Goal: Find contact information: Find contact information

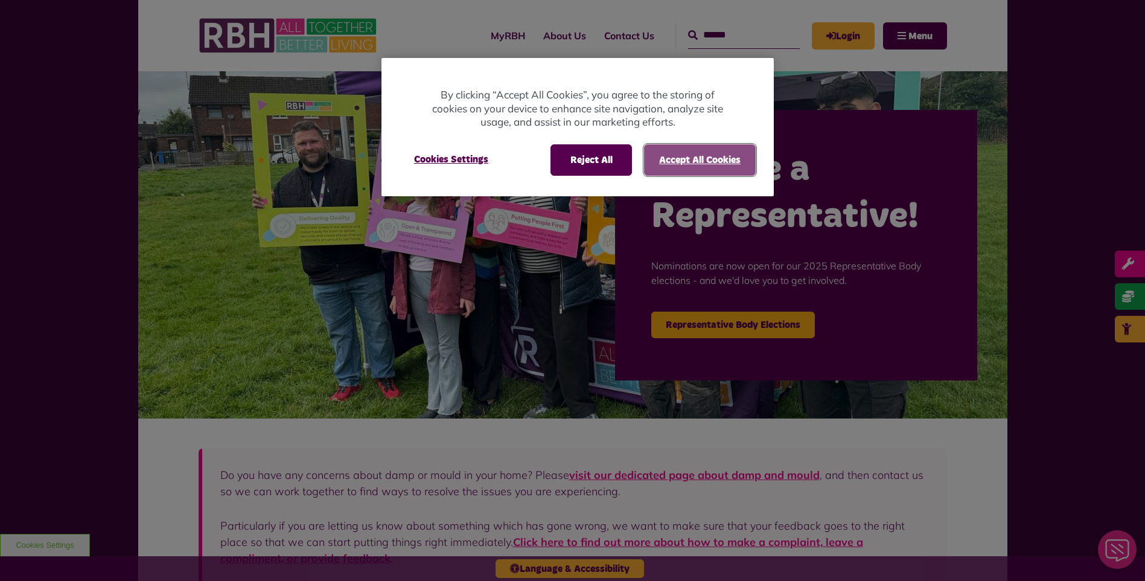
click at [665, 156] on button "Accept All Cookies" at bounding box center [700, 159] width 112 height 31
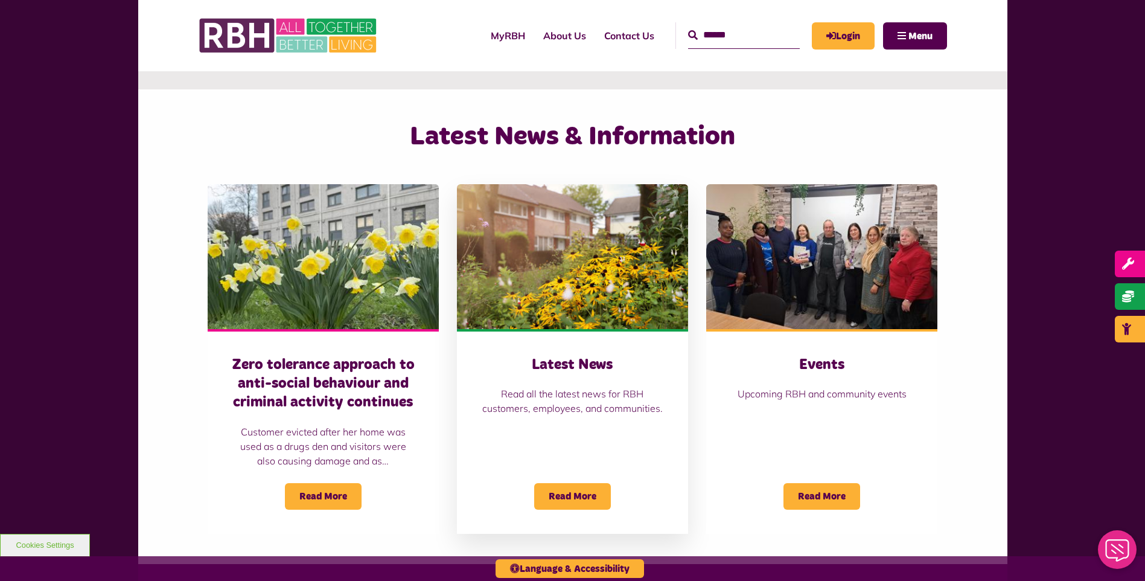
scroll to position [1065, 0]
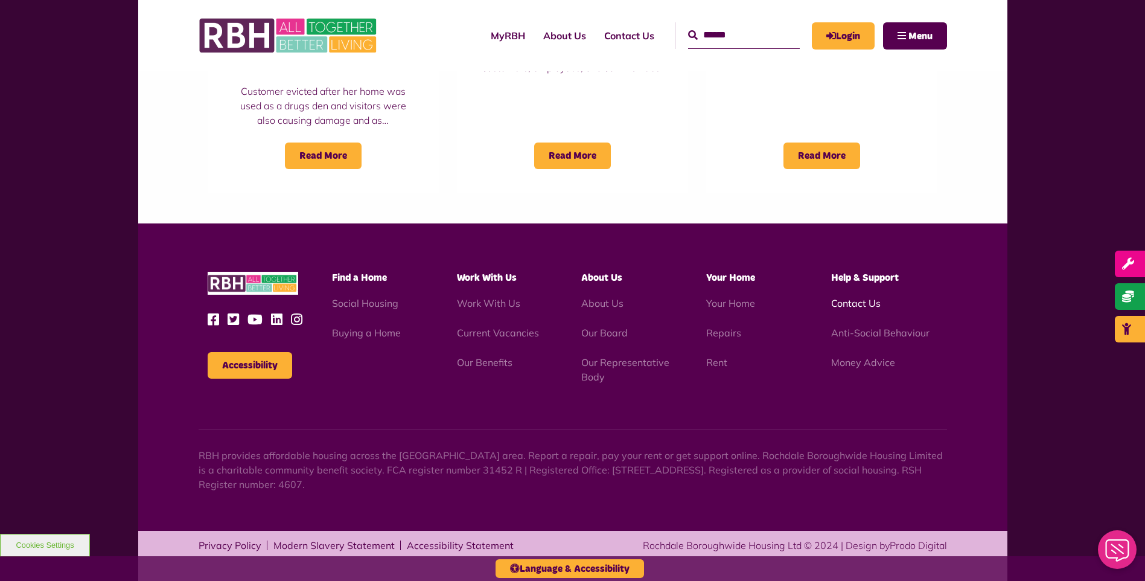
click at [860, 302] on link "Contact Us" at bounding box center [856, 303] width 50 height 12
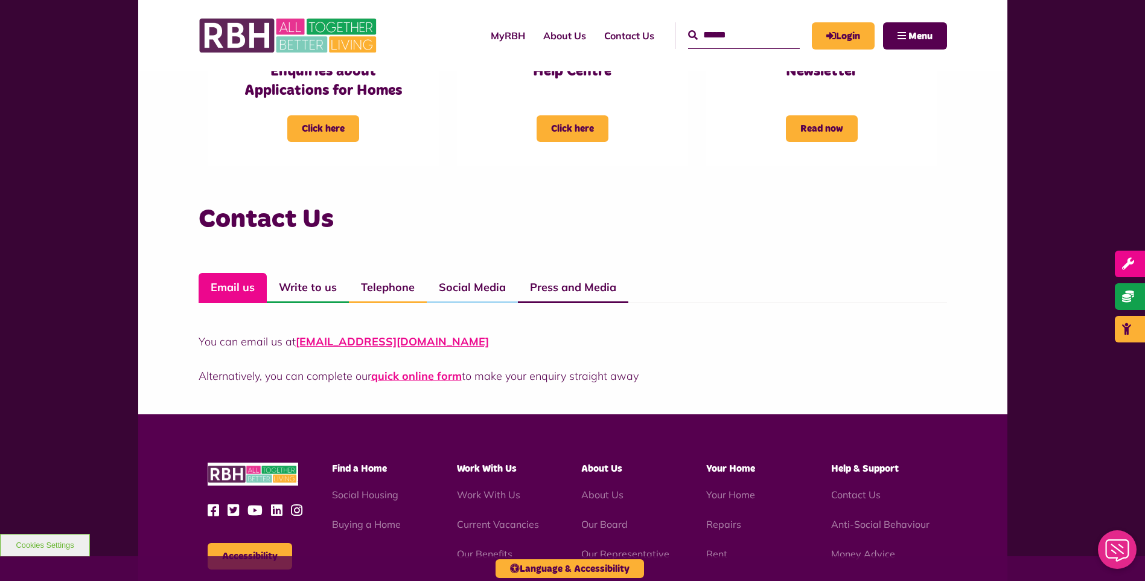
scroll to position [906, 0]
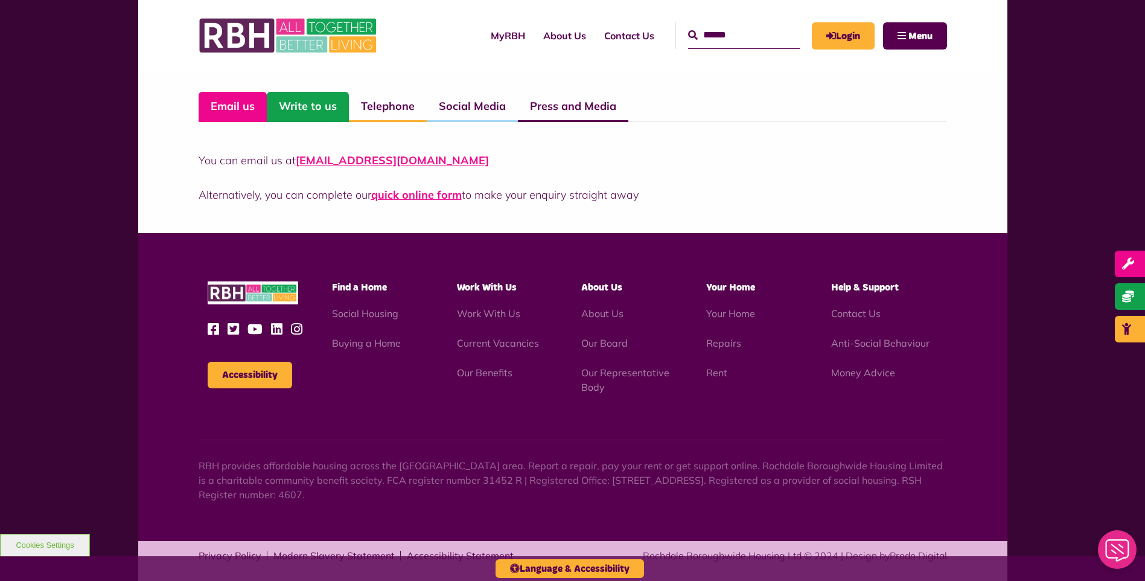
click at [317, 109] on link "Write to us" at bounding box center [308, 107] width 82 height 30
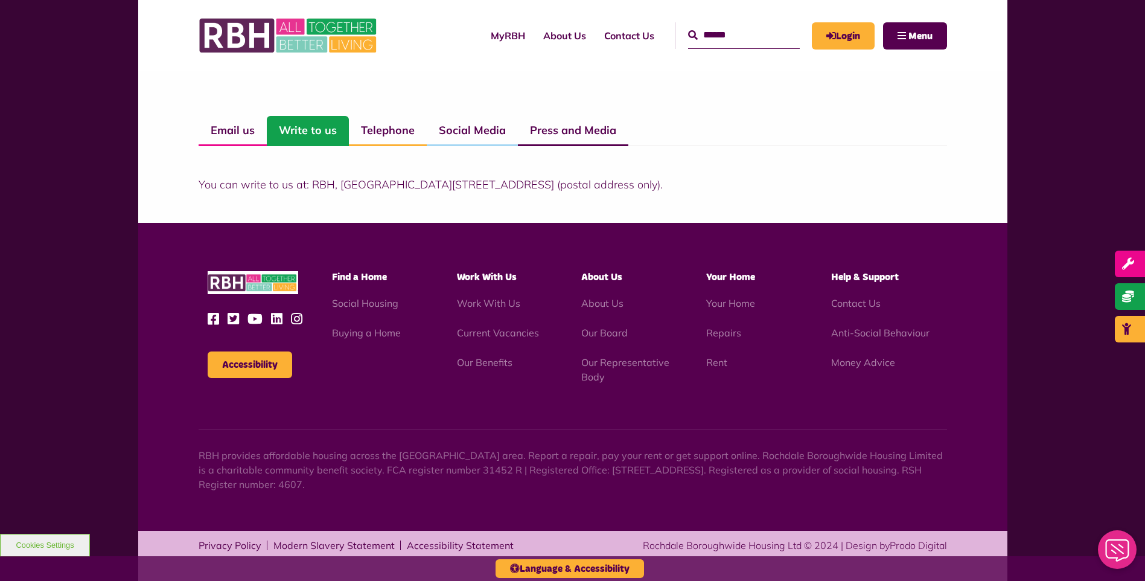
scroll to position [881, 0]
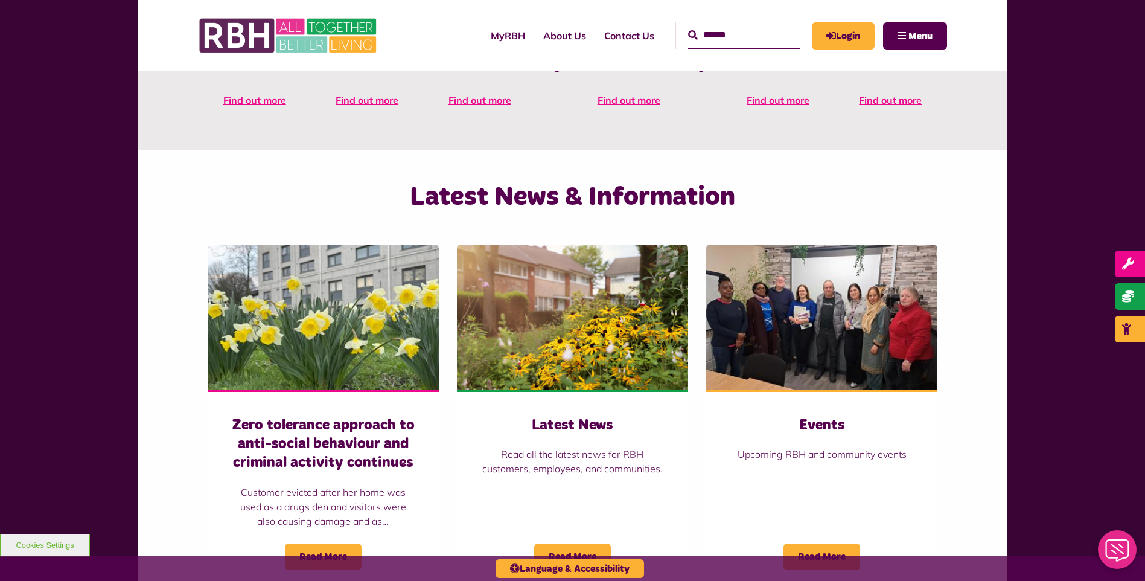
scroll to position [906, 0]
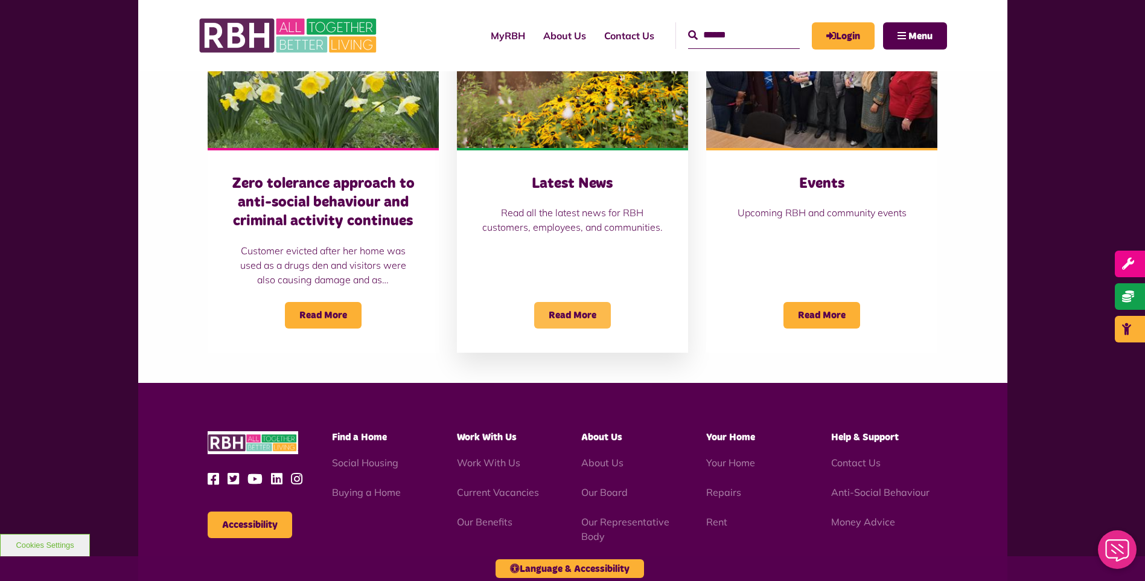
click at [580, 308] on span "Read More" at bounding box center [572, 315] width 77 height 27
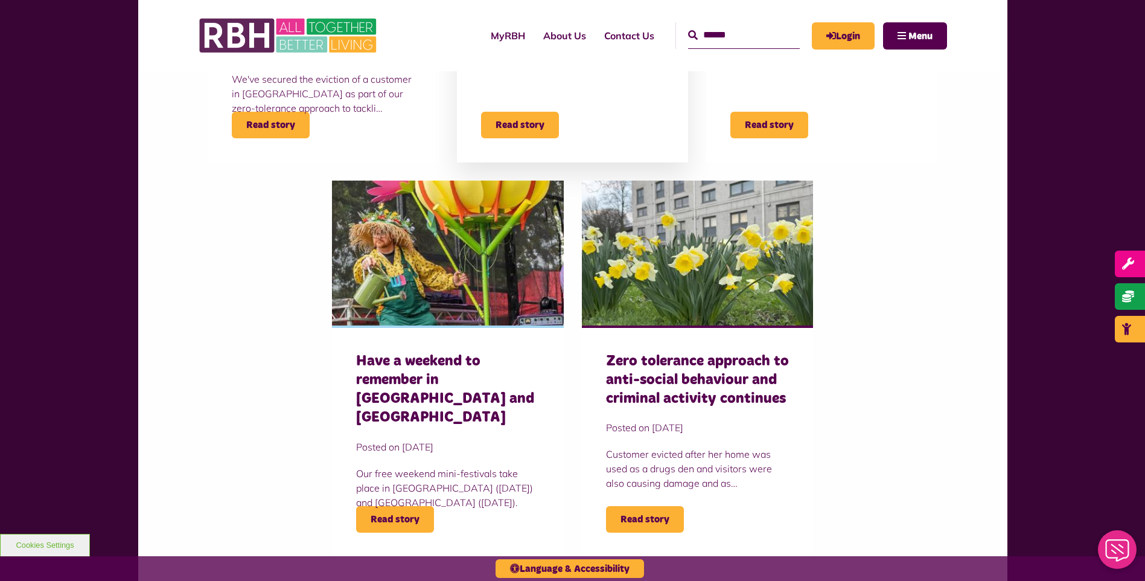
scroll to position [483, 0]
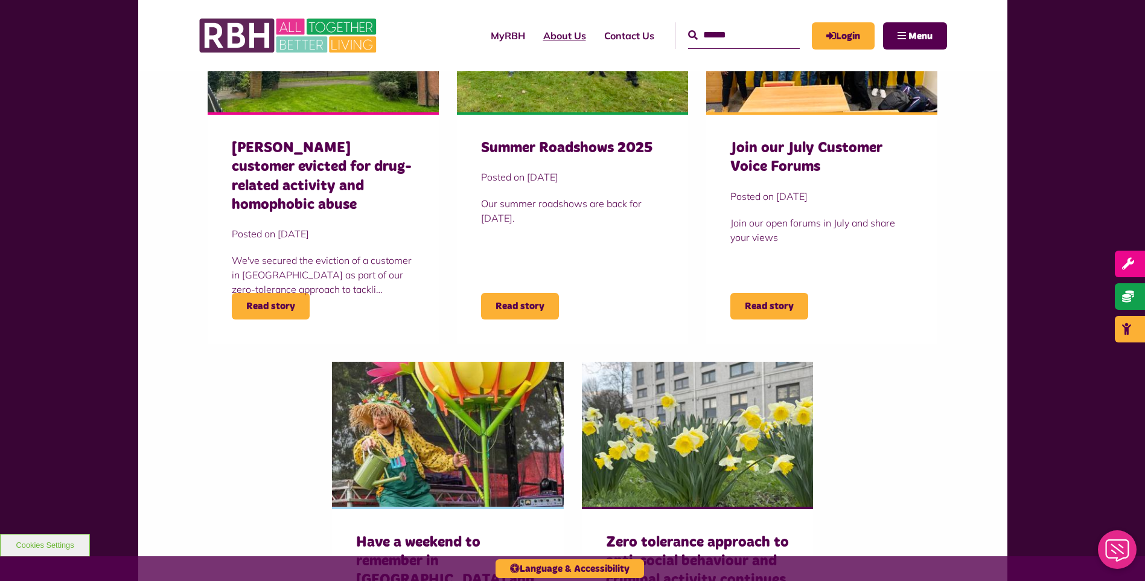
click at [536, 30] on link "About Us" at bounding box center [564, 35] width 61 height 33
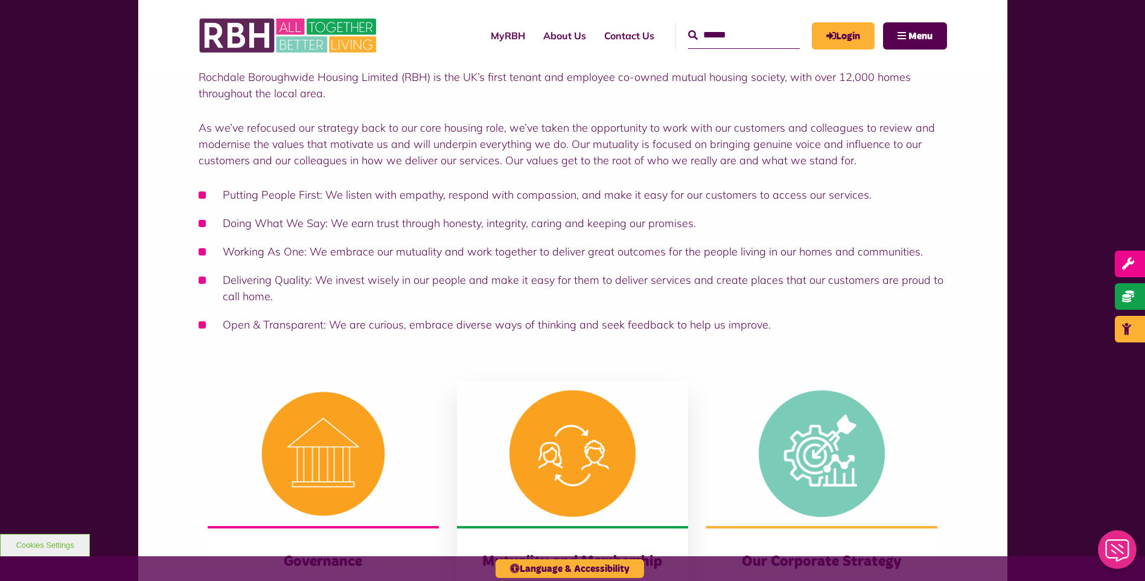
scroll to position [423, 0]
